Goal: Information Seeking & Learning: Learn about a topic

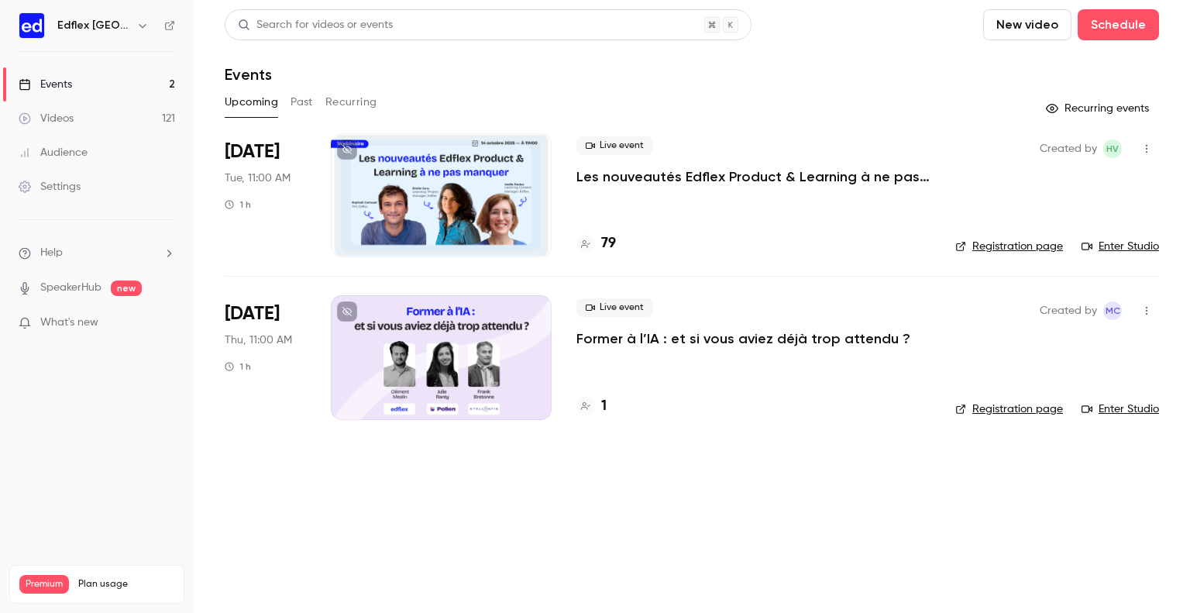
click at [451, 181] on div at bounding box center [441, 195] width 221 height 124
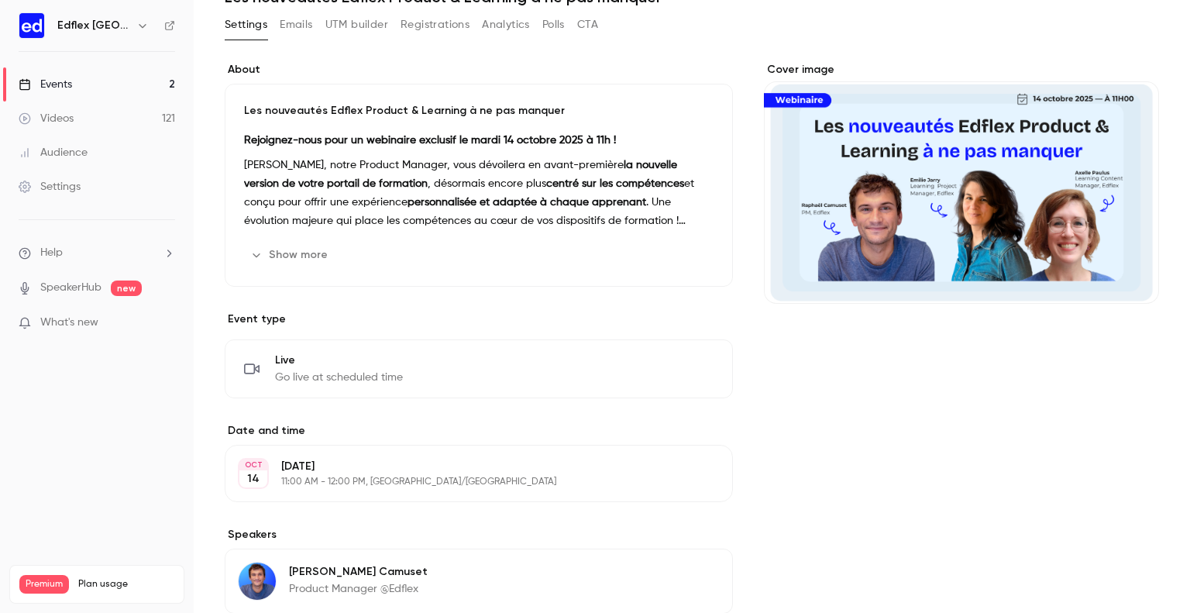
scroll to position [77, 0]
click at [275, 254] on button "Show more" at bounding box center [290, 255] width 93 height 25
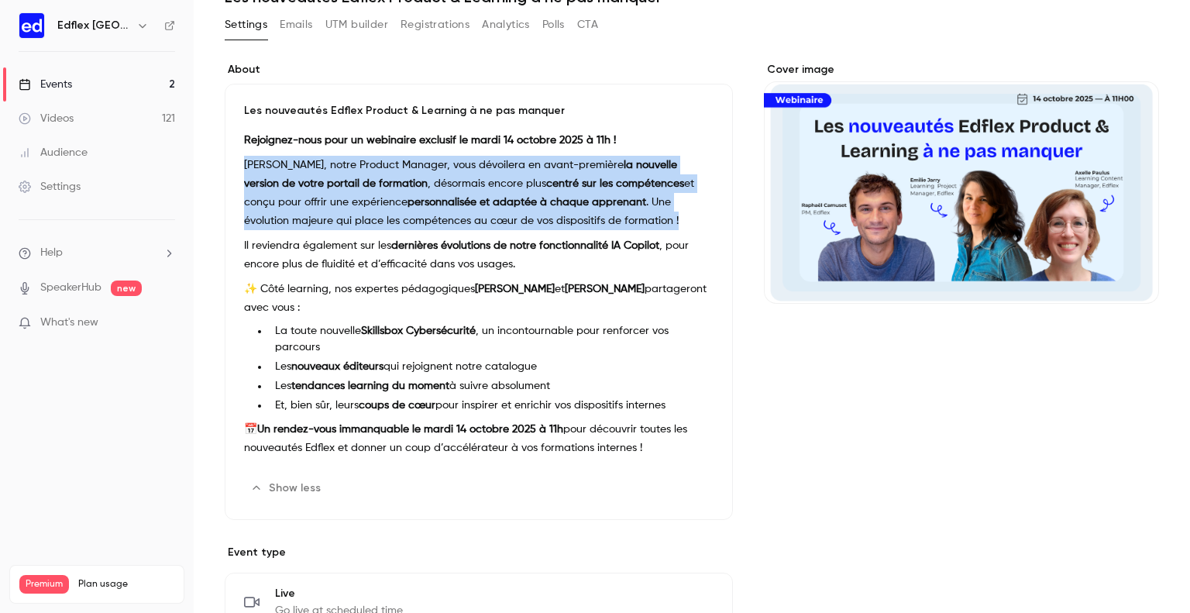
drag, startPoint x: 244, startPoint y: 162, endPoint x: 682, endPoint y: 213, distance: 440.8
click at [682, 213] on p "[PERSON_NAME], notre Product Manager, vous dévoilera en avant-première la nouve…" at bounding box center [479, 193] width 470 height 74
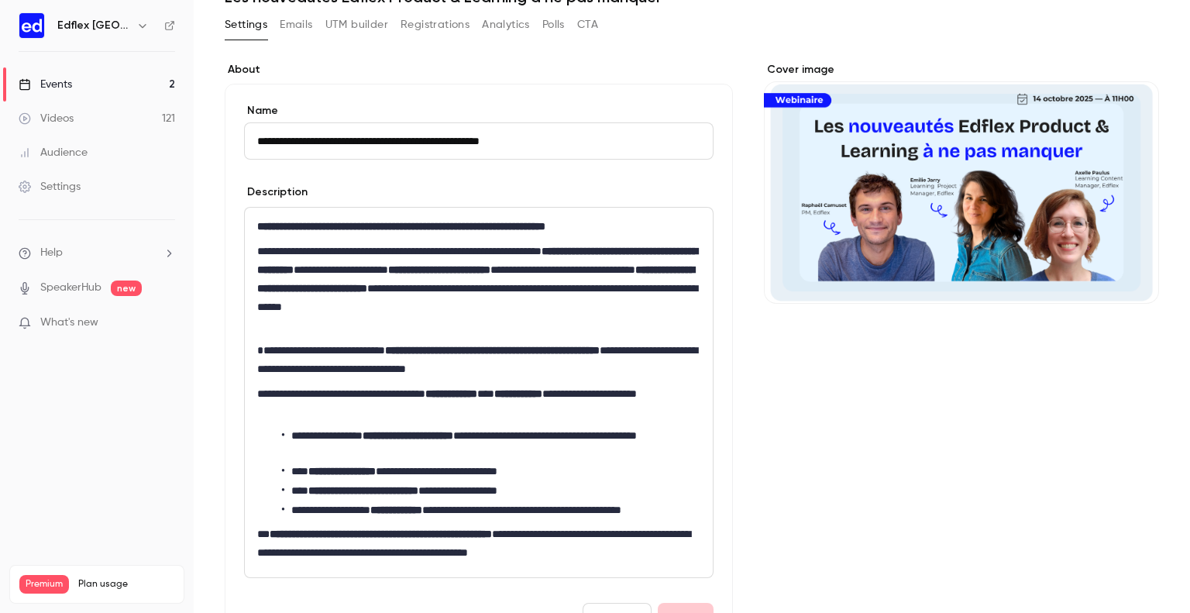
scroll to position [144, 0]
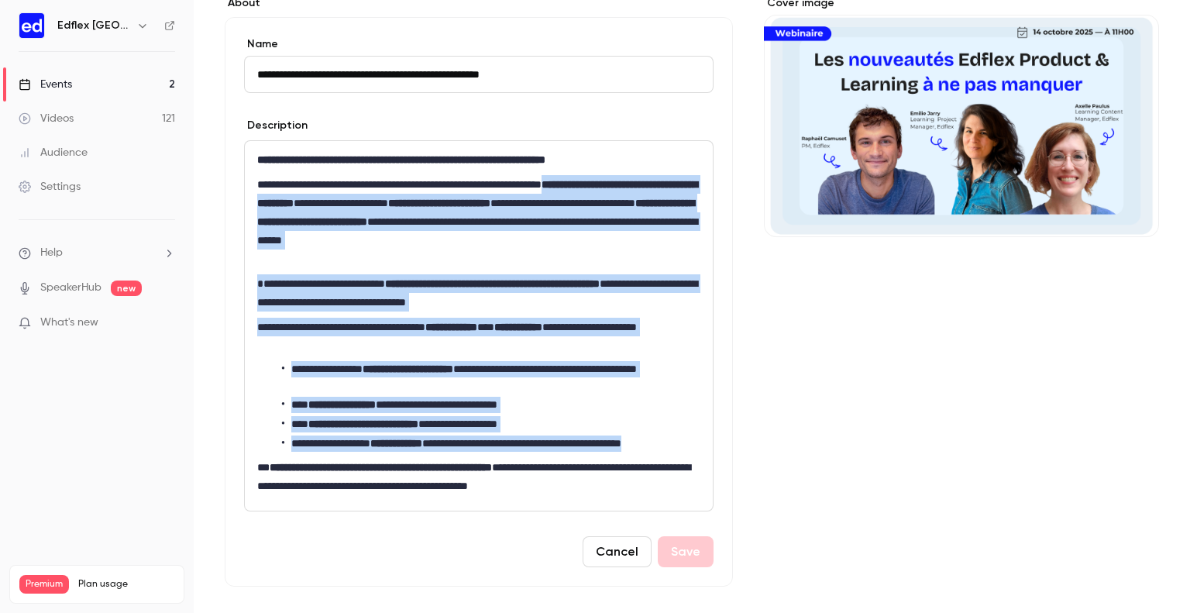
drag, startPoint x: 645, startPoint y: 183, endPoint x: 690, endPoint y: 442, distance: 263.6
click at [690, 442] on div "**********" at bounding box center [479, 326] width 468 height 370
copy div "**********"
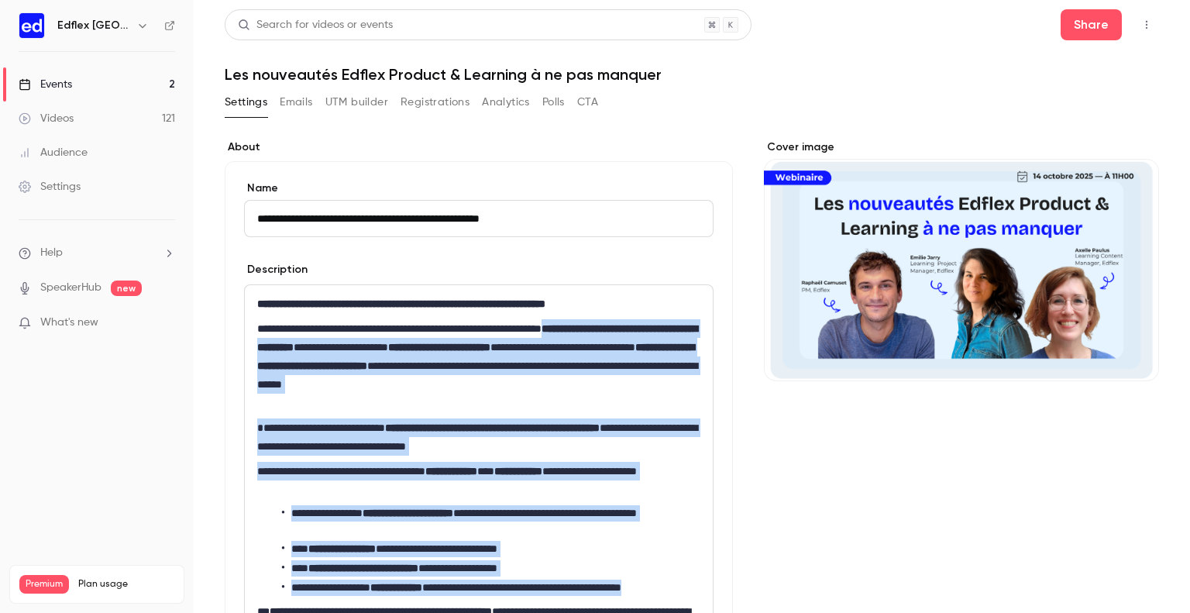
click at [1140, 18] on button "button" at bounding box center [1146, 24] width 25 height 25
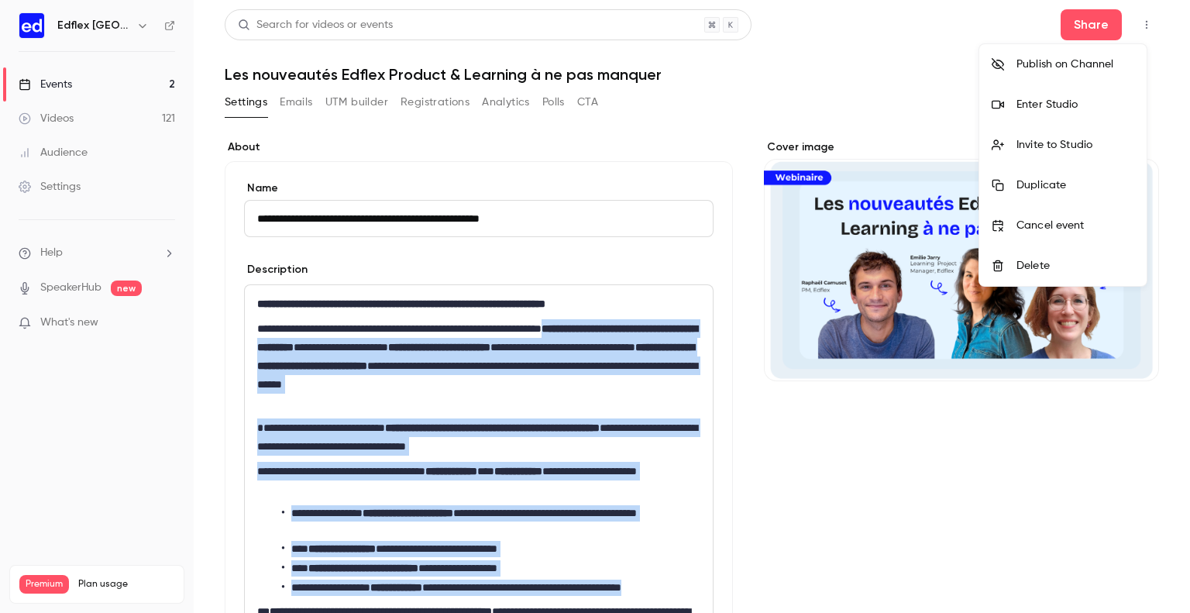
click at [1067, 97] on div "Enter Studio" at bounding box center [1076, 104] width 118 height 15
